Goal: Task Accomplishment & Management: Use online tool/utility

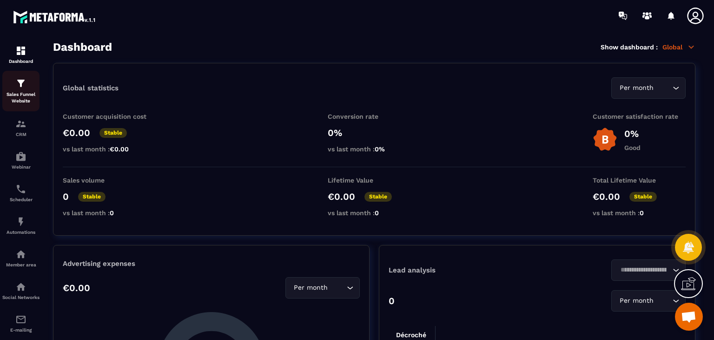
click at [22, 97] on p "Sales Funnel Website" at bounding box center [20, 97] width 37 height 13
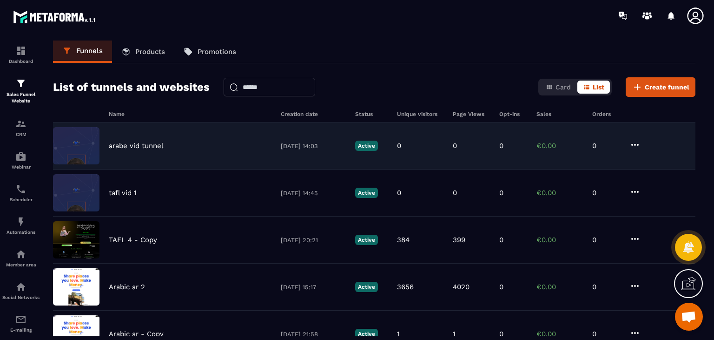
click at [638, 146] on icon at bounding box center [635, 144] width 11 height 11
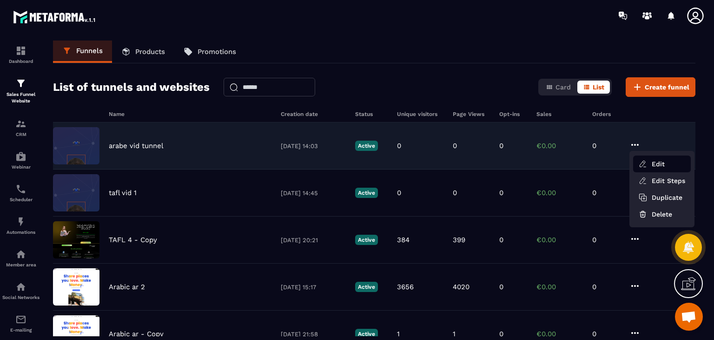
click at [651, 168] on button "Edit" at bounding box center [662, 163] width 58 height 17
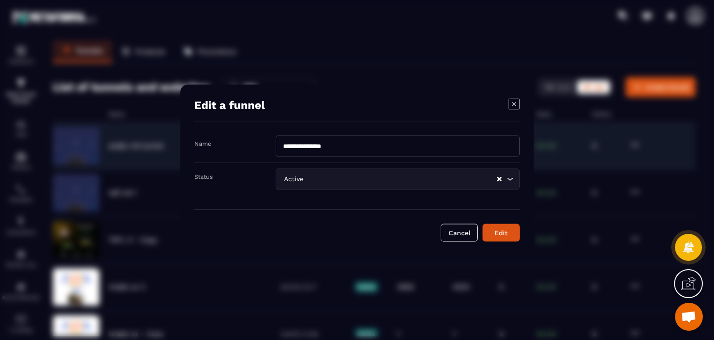
click at [517, 99] on icon "Modal window" at bounding box center [514, 104] width 11 height 11
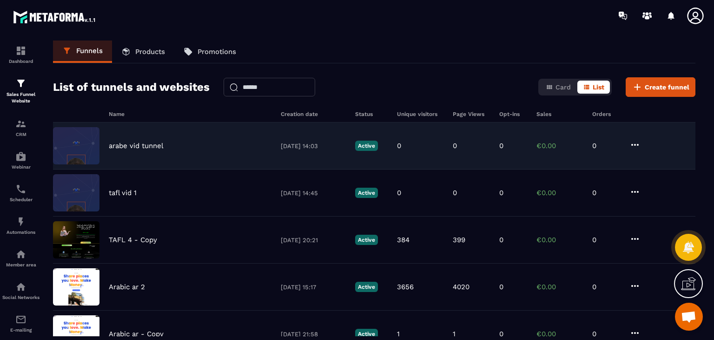
click at [323, 146] on p "10/09/2025 14:03" at bounding box center [313, 145] width 65 height 7
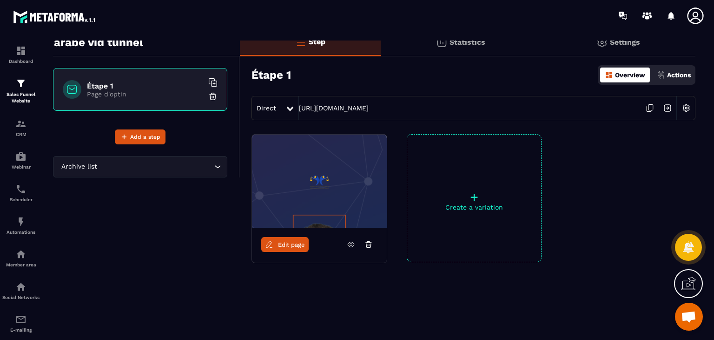
scroll to position [33, 0]
click at [292, 240] on span "Edit page" at bounding box center [291, 243] width 27 height 7
